Goal: Information Seeking & Learning: Learn about a topic

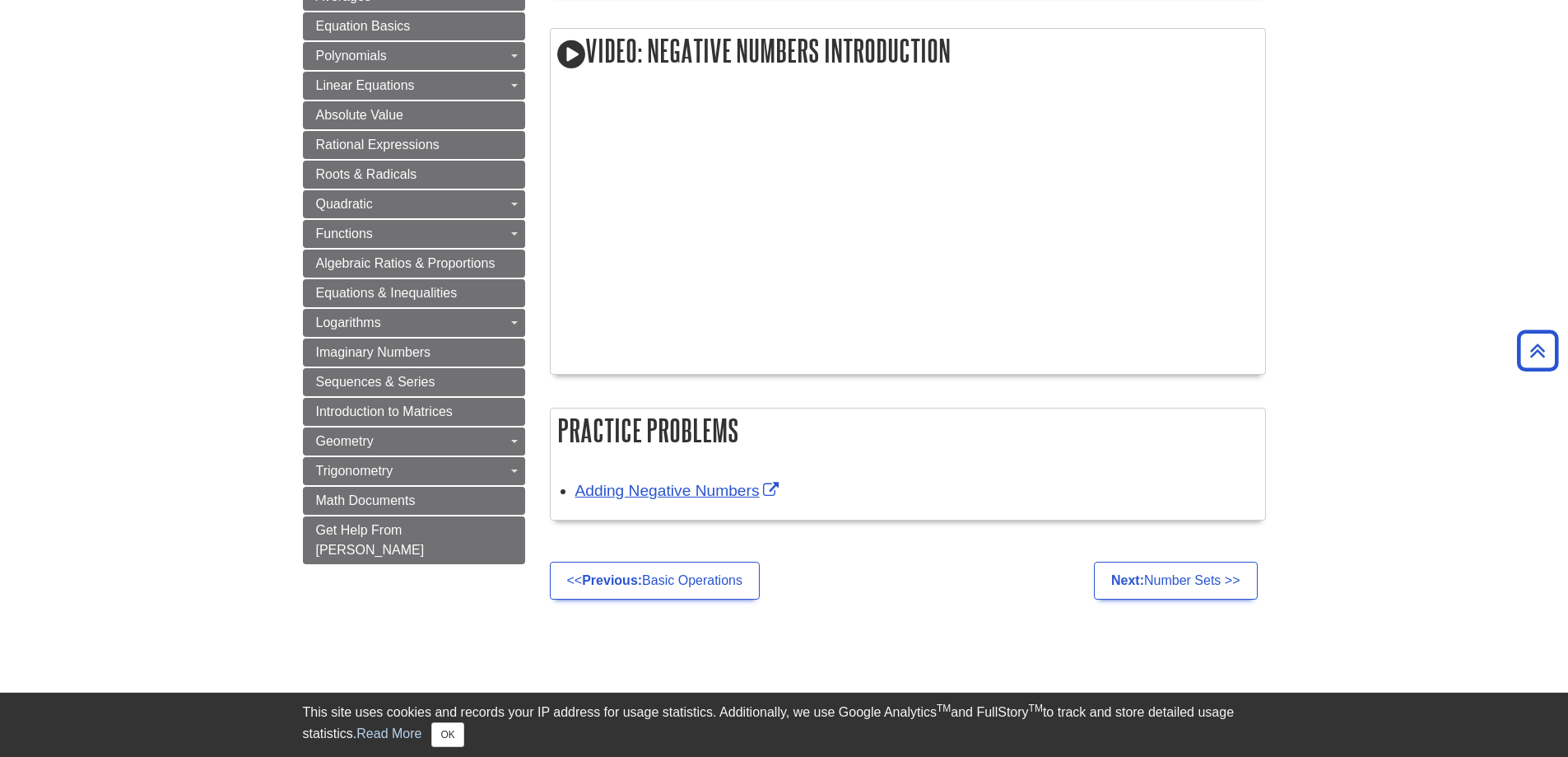
scroll to position [1235, 0]
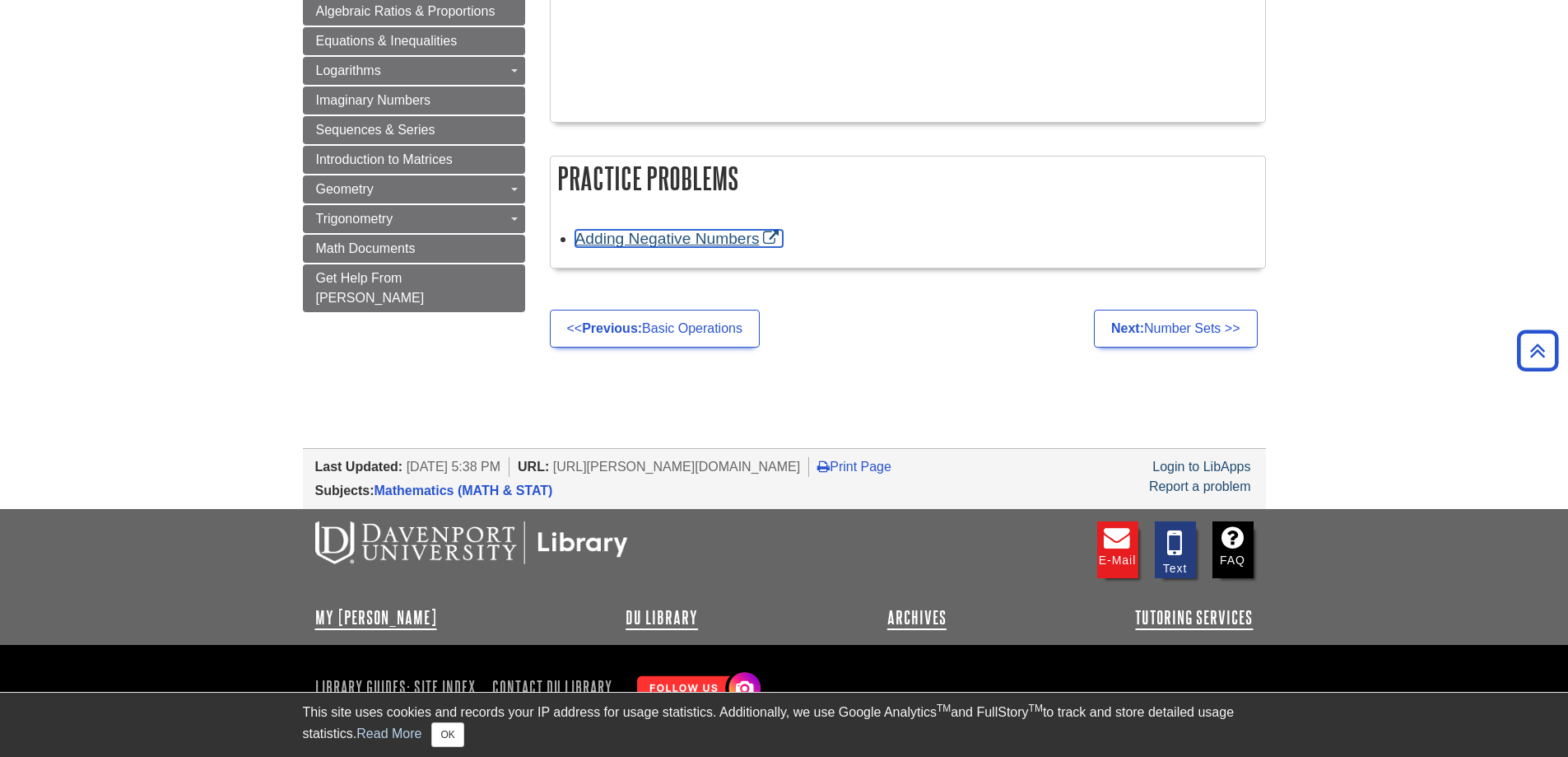
click at [711, 246] on link "Adding Negative Numbers" at bounding box center [680, 238] width 209 height 17
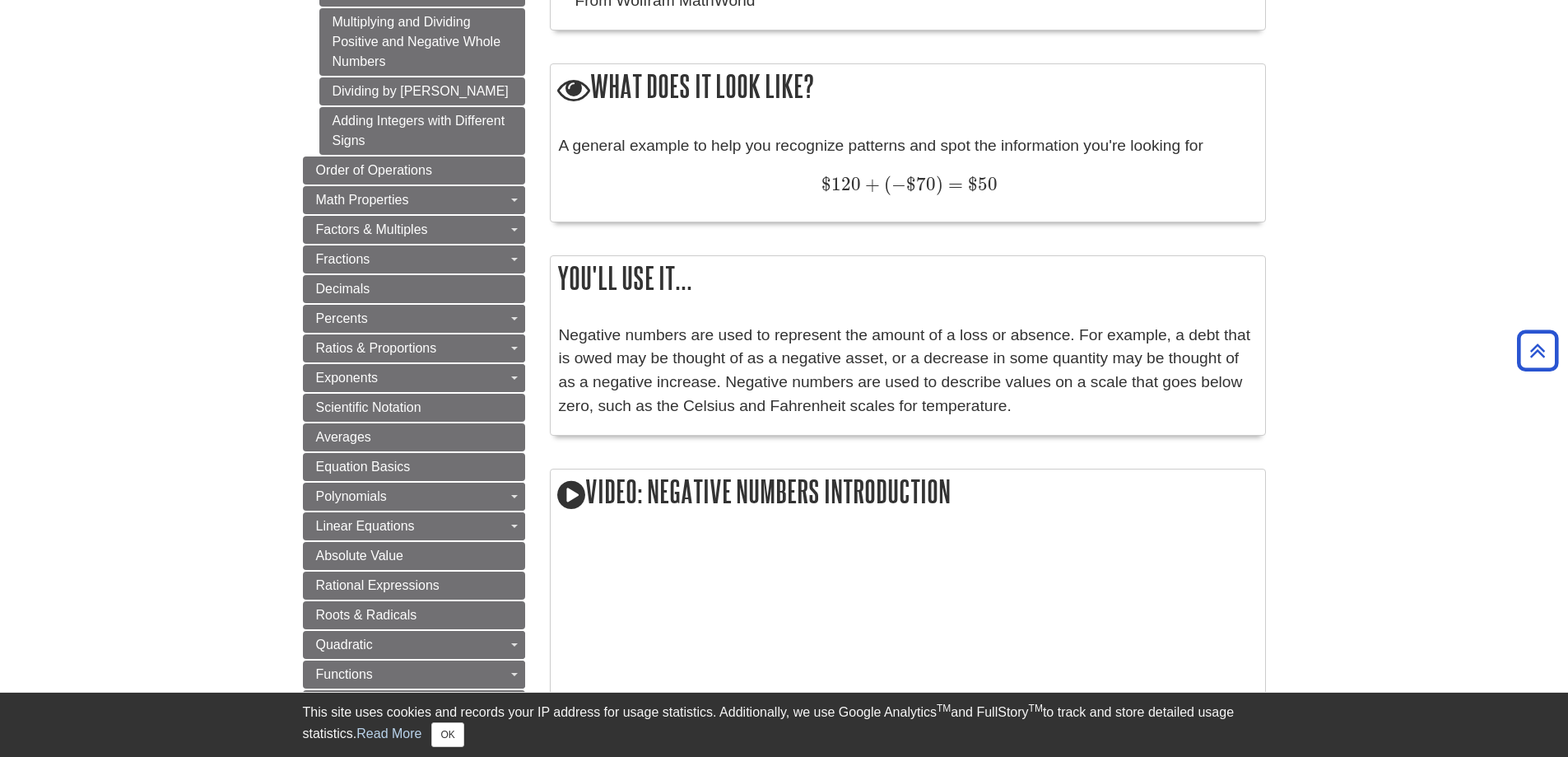
scroll to position [247, 0]
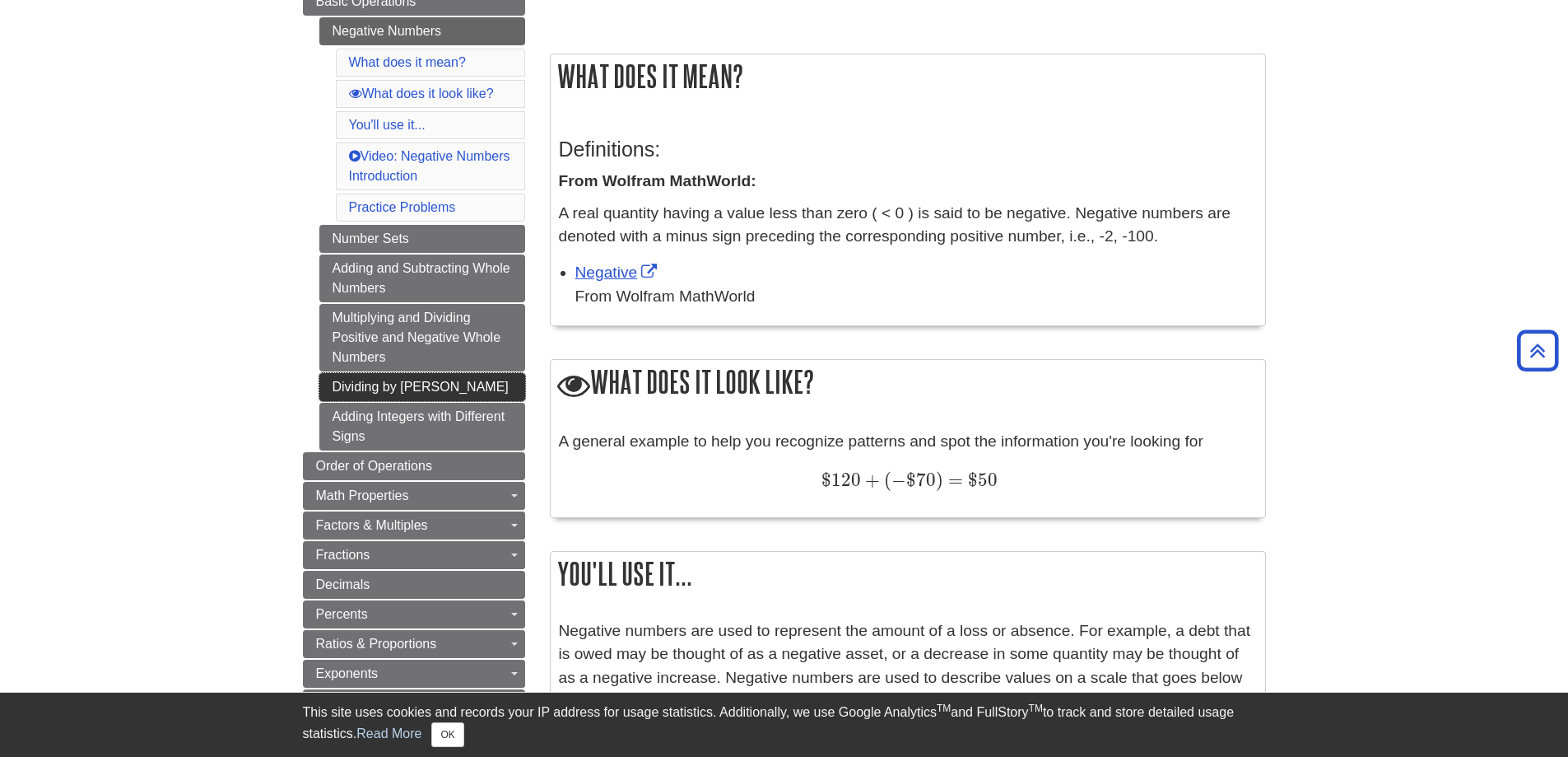
click at [404, 390] on link "Dividing by [PERSON_NAME]" at bounding box center [422, 387] width 206 height 28
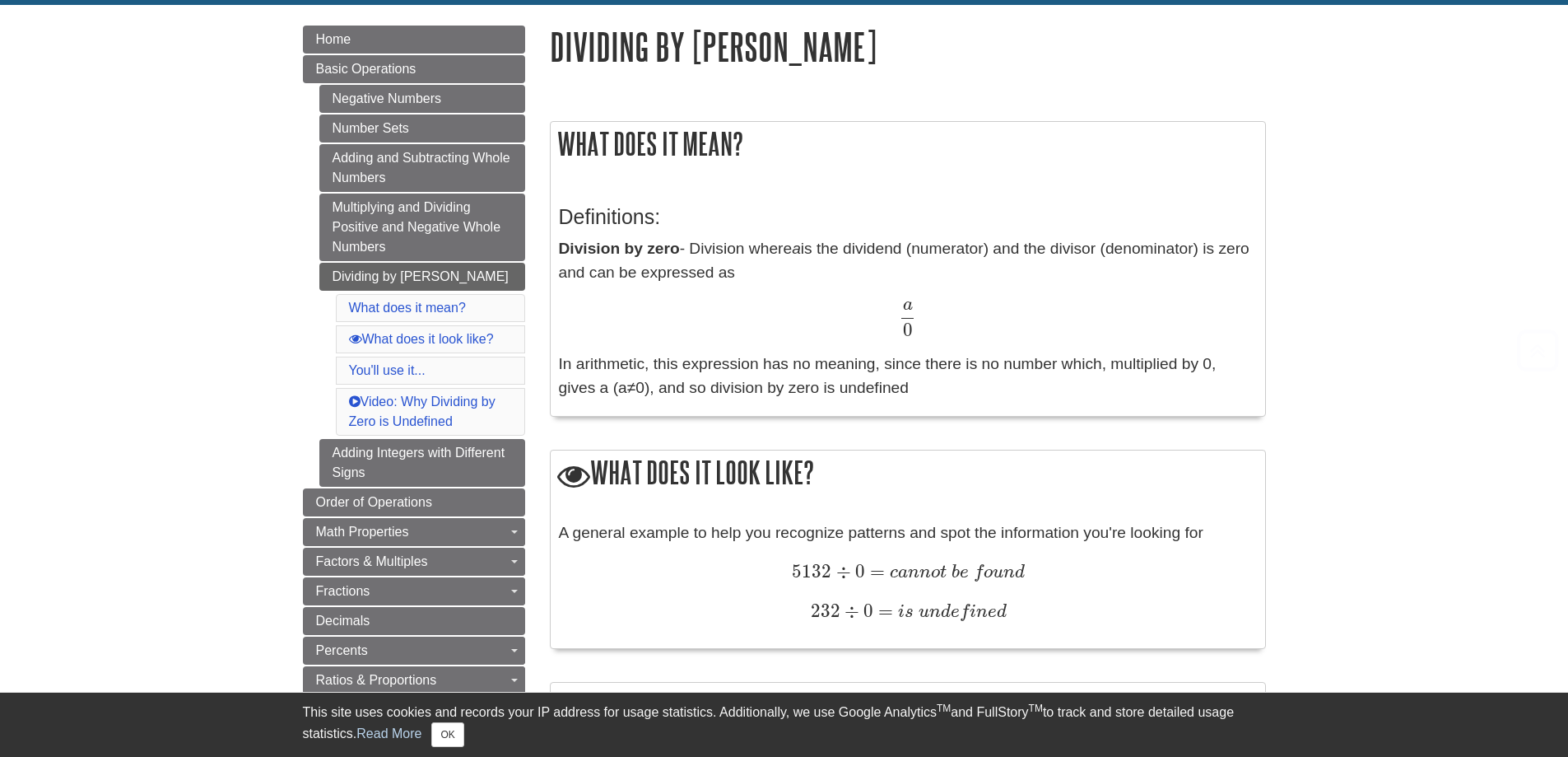
scroll to position [411, 0]
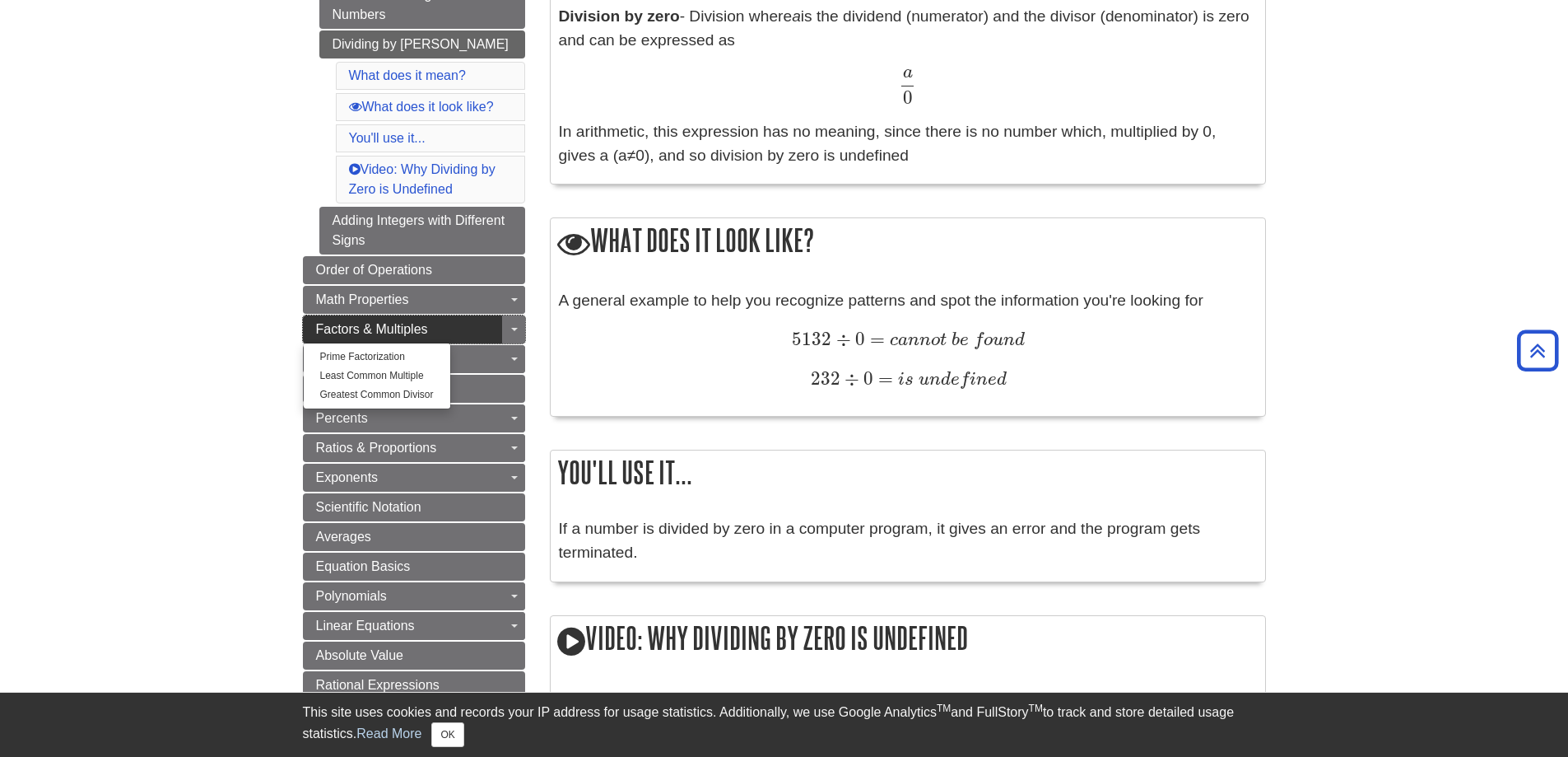
click at [449, 330] on link "Factors & Multiples" at bounding box center [414, 330] width 223 height 28
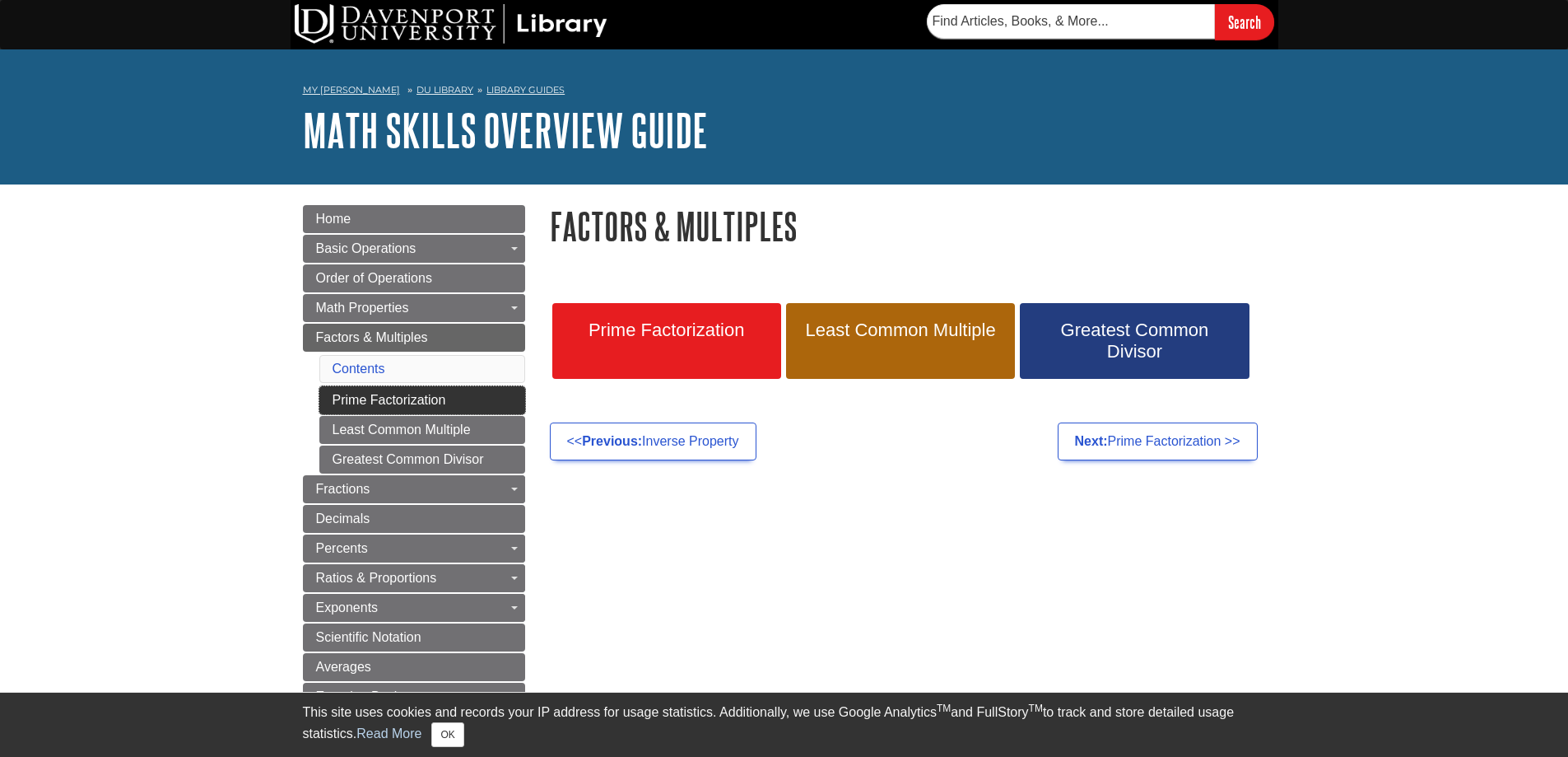
click at [385, 394] on link "Prime Factorization" at bounding box center [422, 400] width 206 height 28
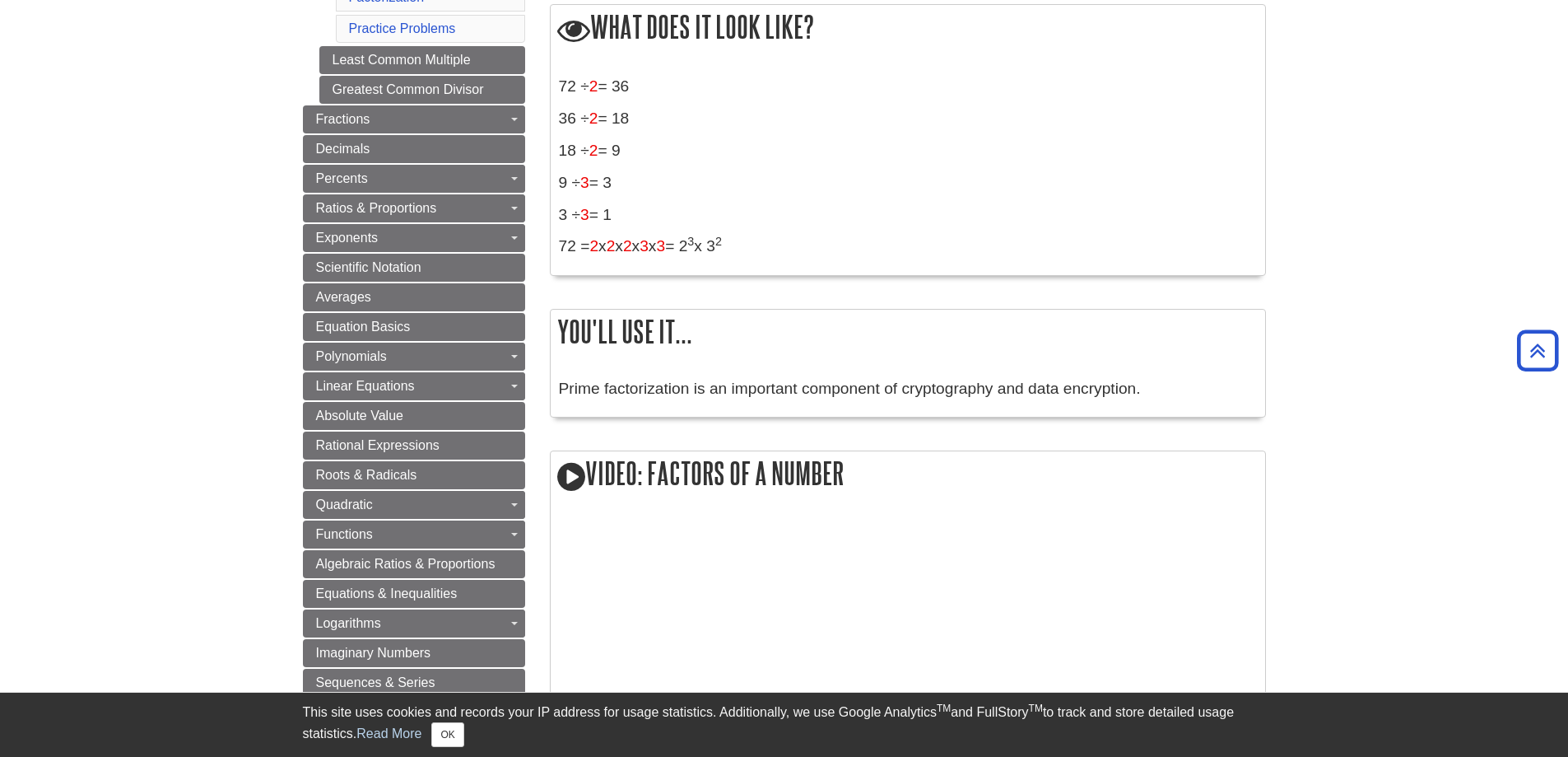
scroll to position [576, 0]
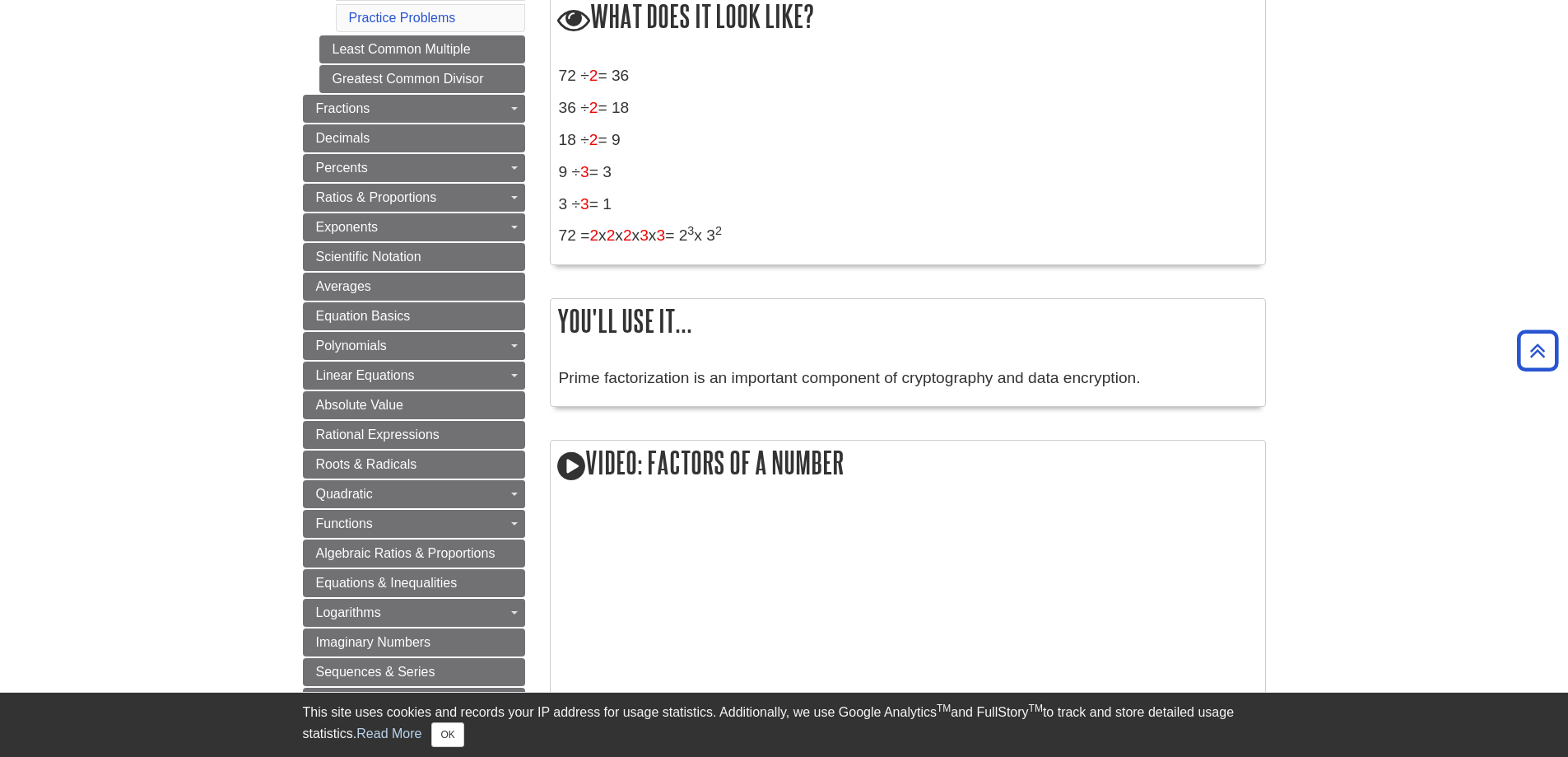
click at [943, 383] on p "Prime factorization is an important component of cryptography and data encrypti…" at bounding box center [907, 378] width 698 height 24
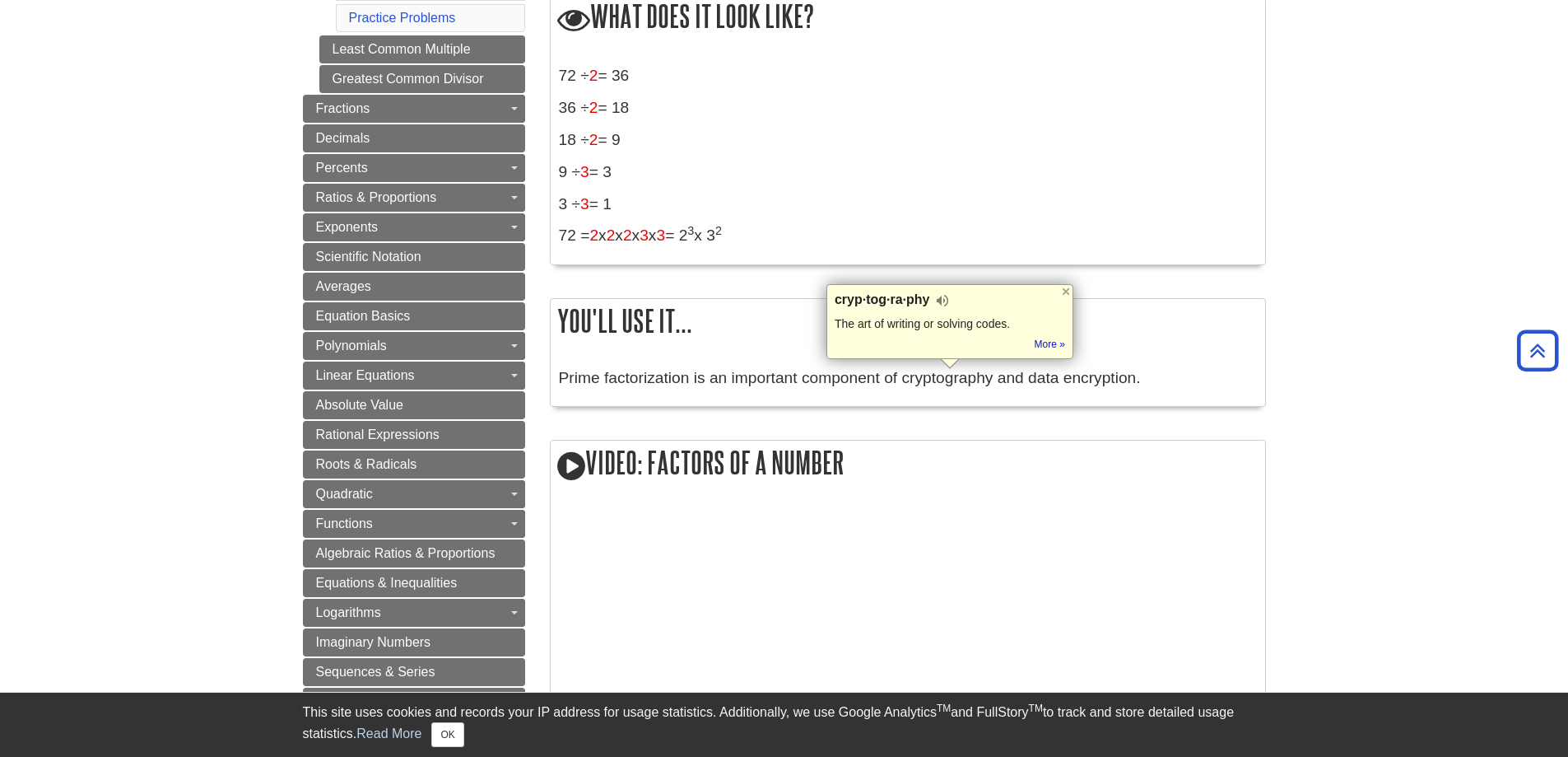
click at [1353, 420] on body "Library Chat This site uses cookies and records your IP address for usage stati…" at bounding box center [784, 632] width 1568 height 2417
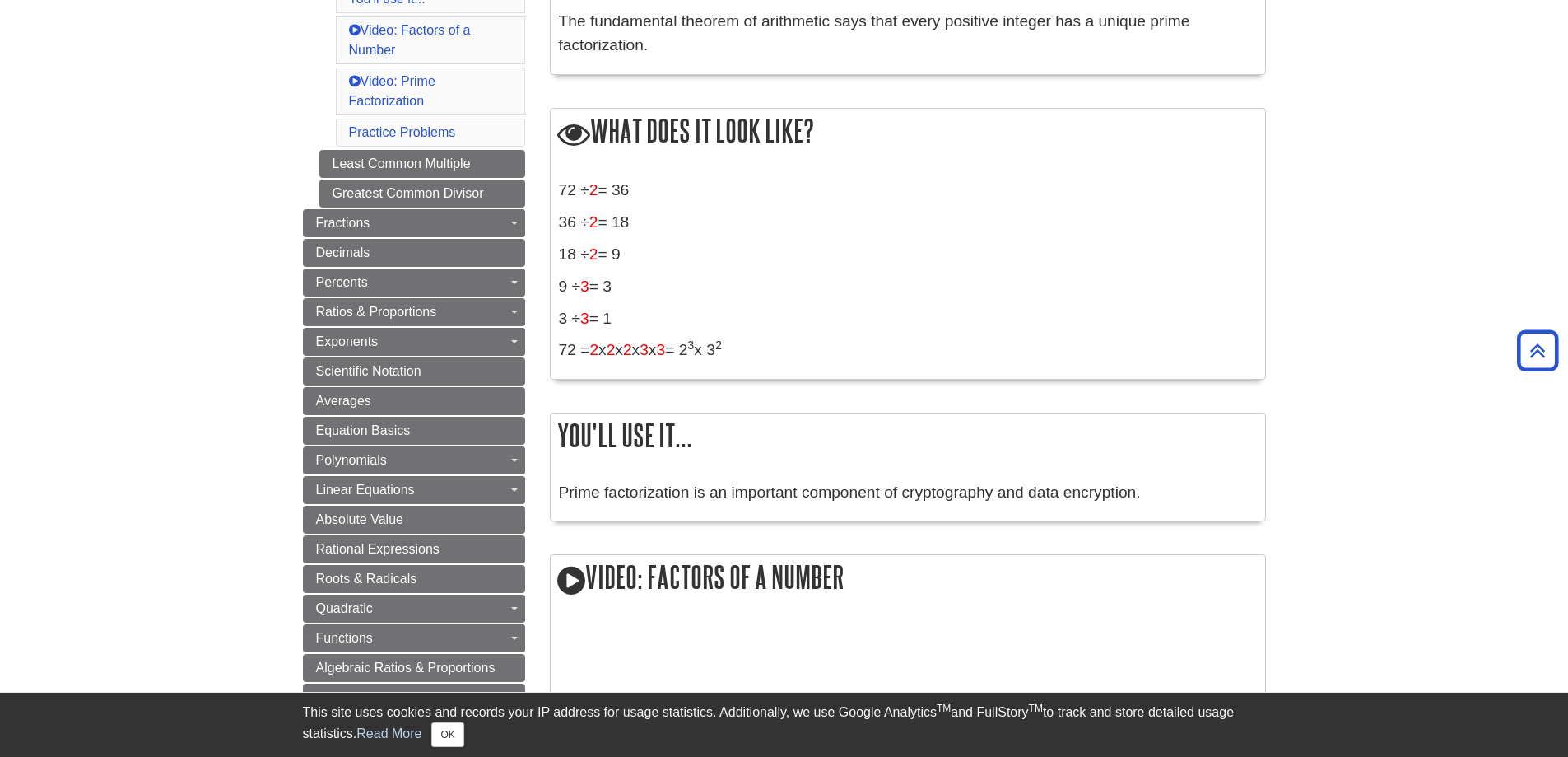
scroll to position [0, 0]
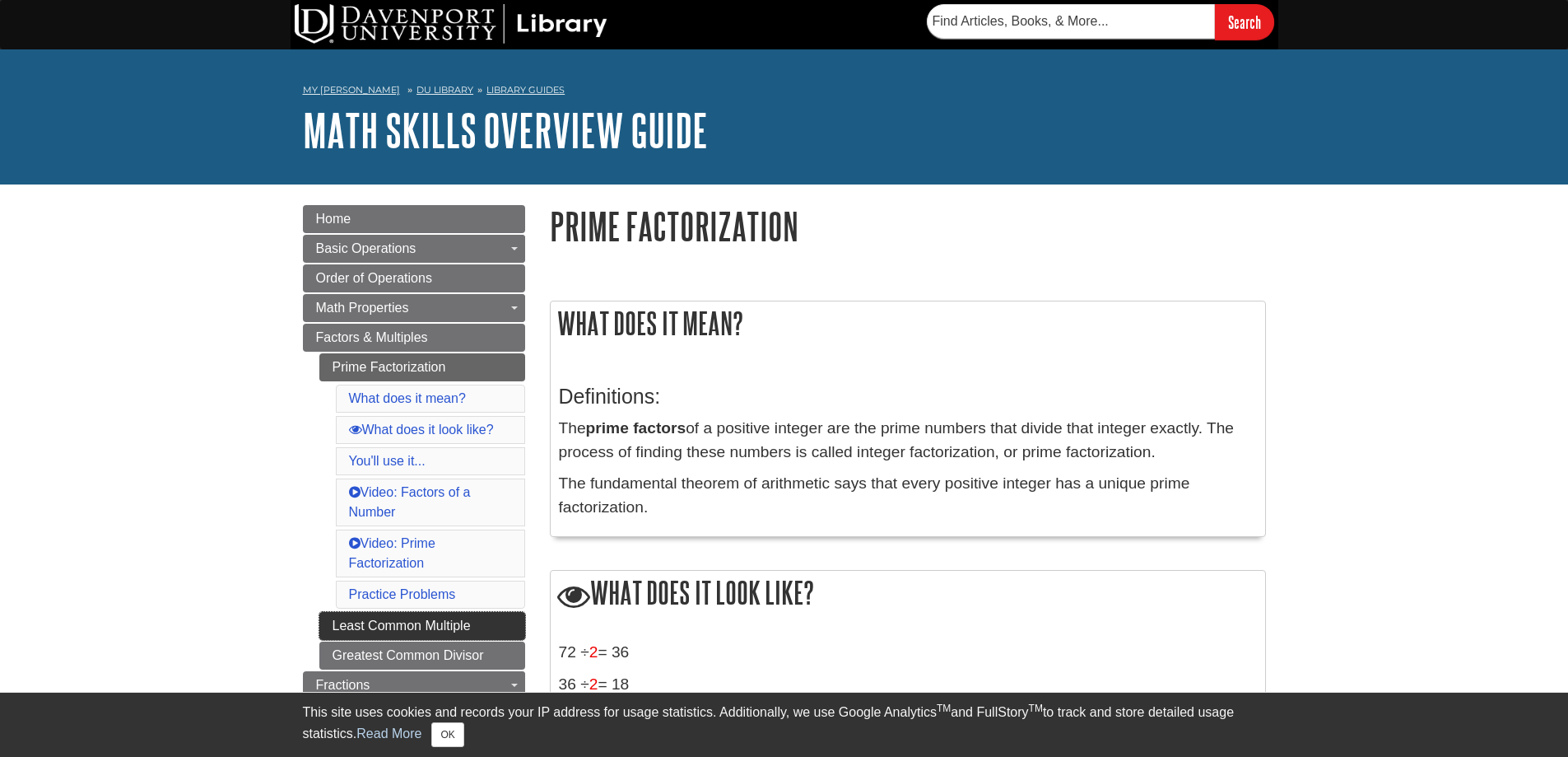
click at [445, 623] on link "Least Common Multiple" at bounding box center [422, 626] width 206 height 28
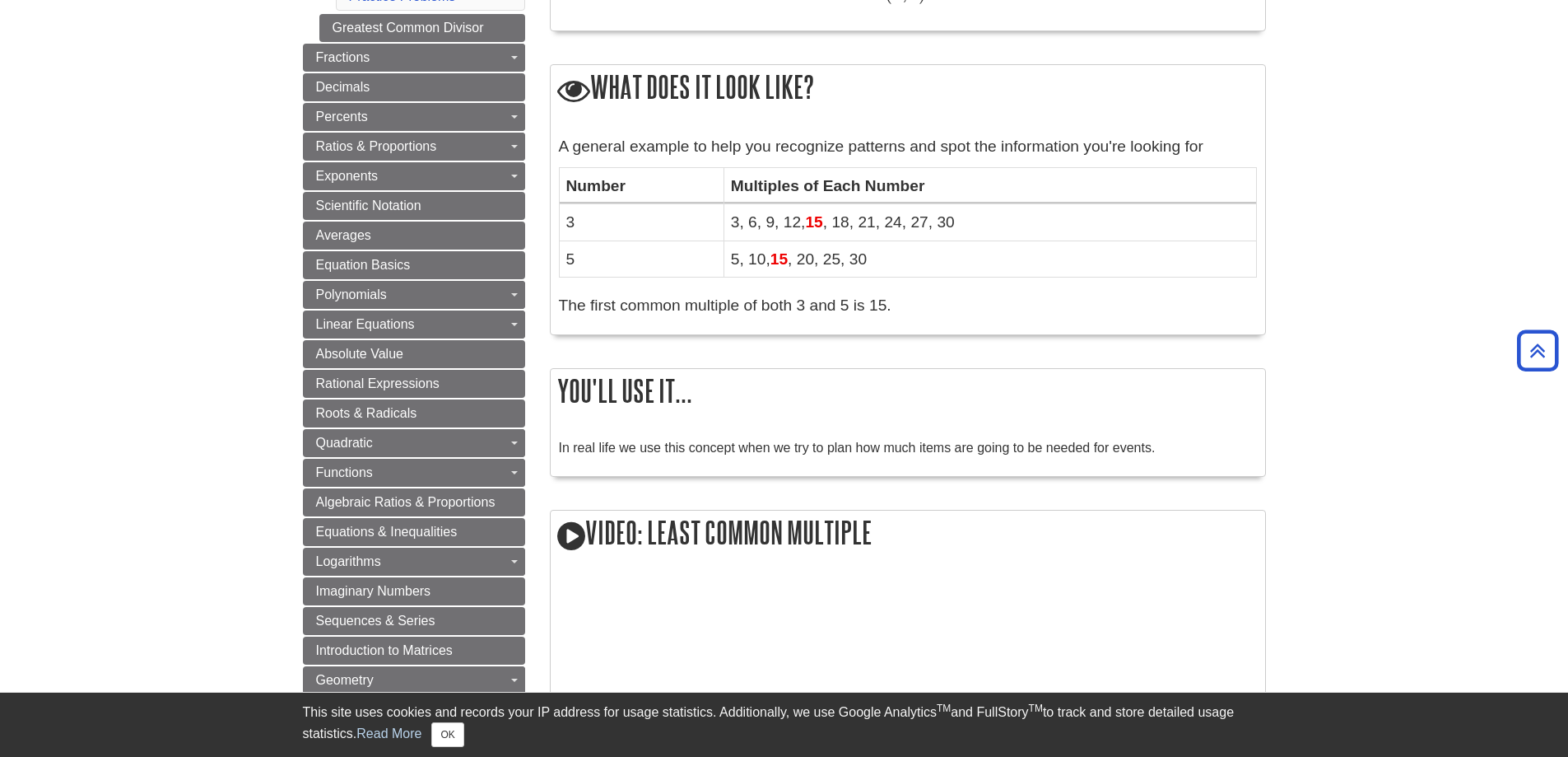
scroll to position [82, 0]
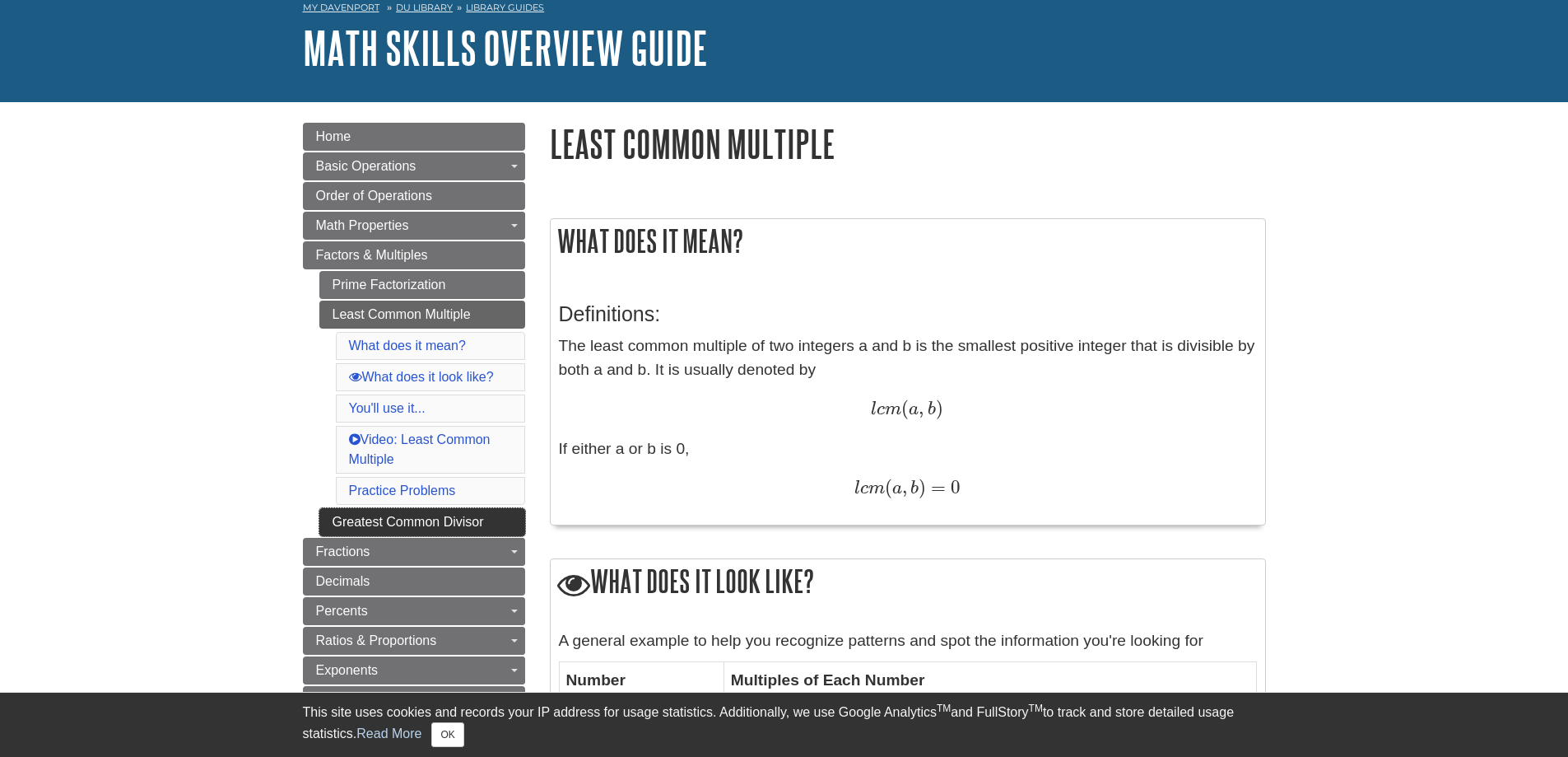
click at [382, 521] on link "Greatest Common Divisor" at bounding box center [422, 522] width 206 height 28
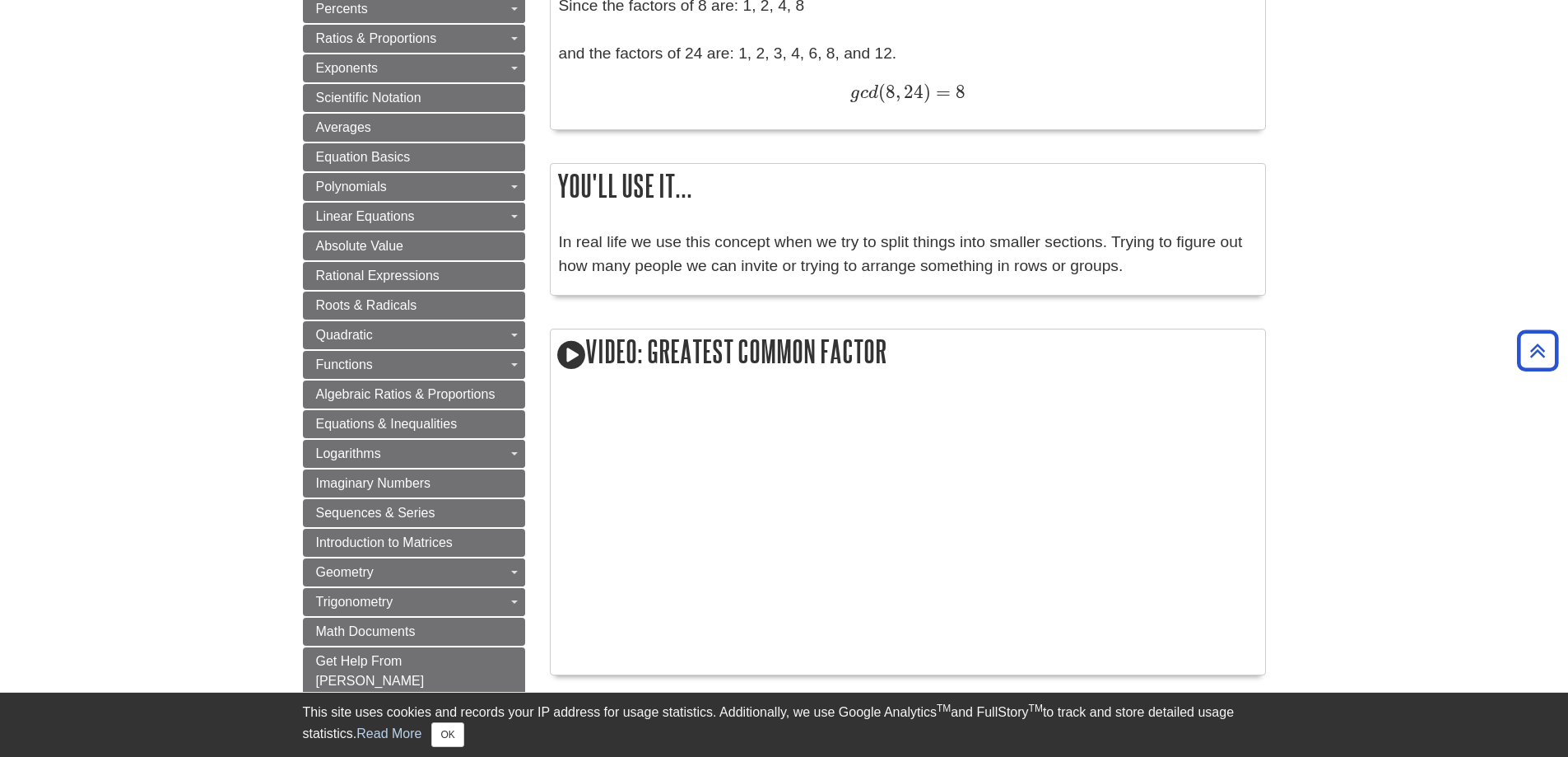
scroll to position [741, 0]
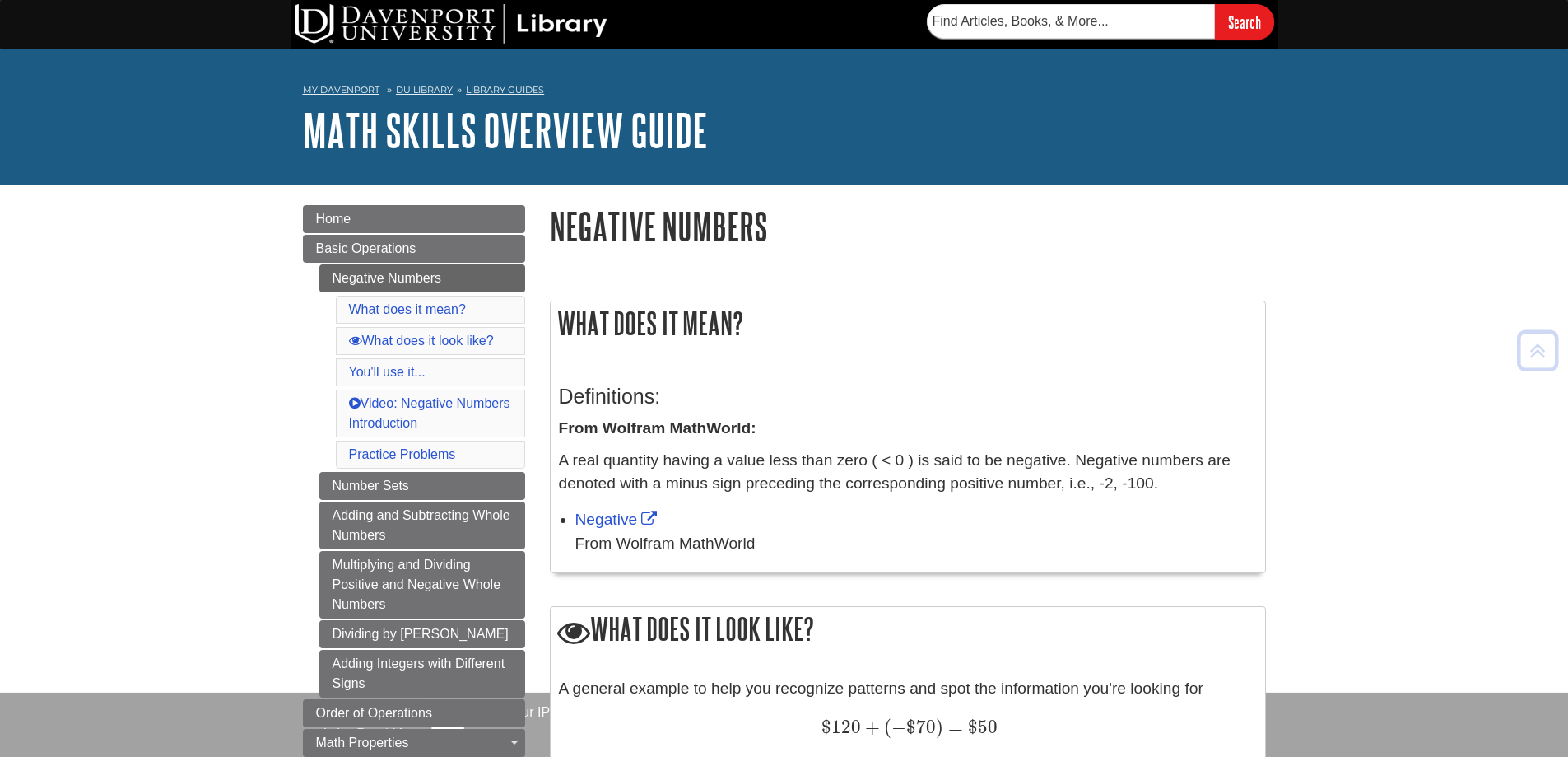
scroll to position [247, 0]
